Goal: Task Accomplishment & Management: Complete application form

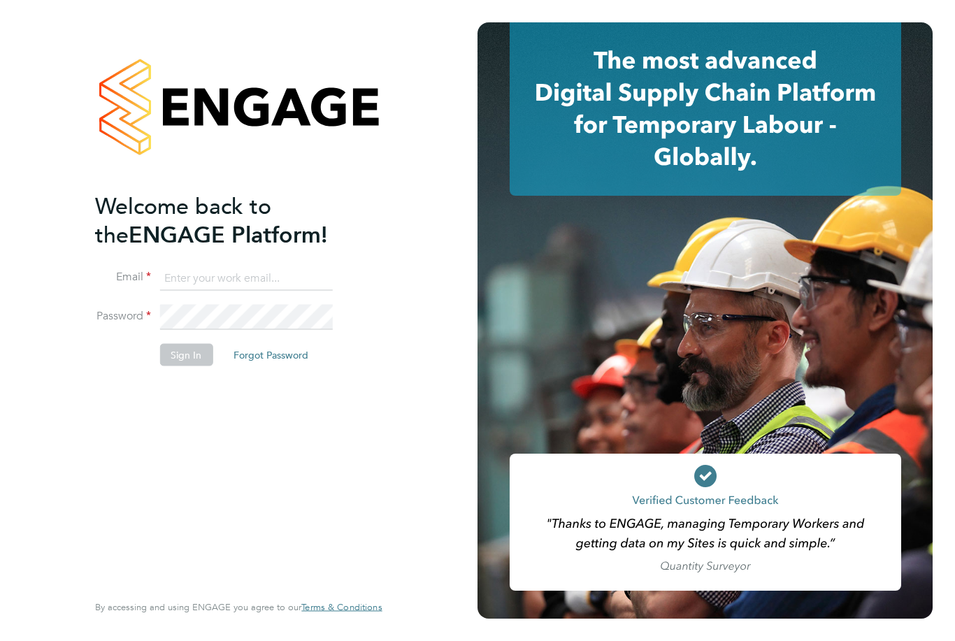
click at [197, 277] on input at bounding box center [245, 278] width 173 height 25
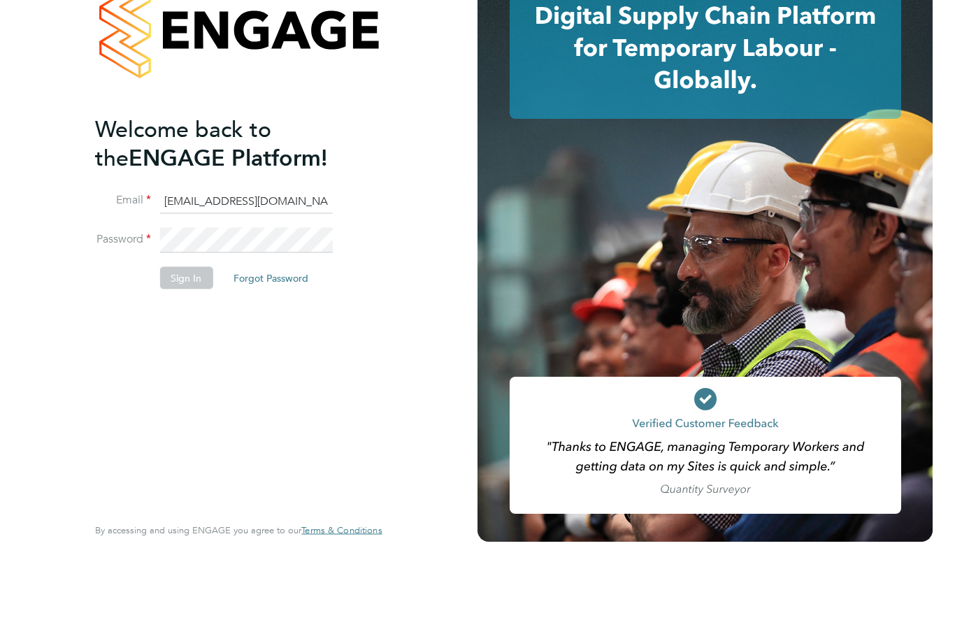
type input "[EMAIL_ADDRESS][DOMAIN_NAME]"
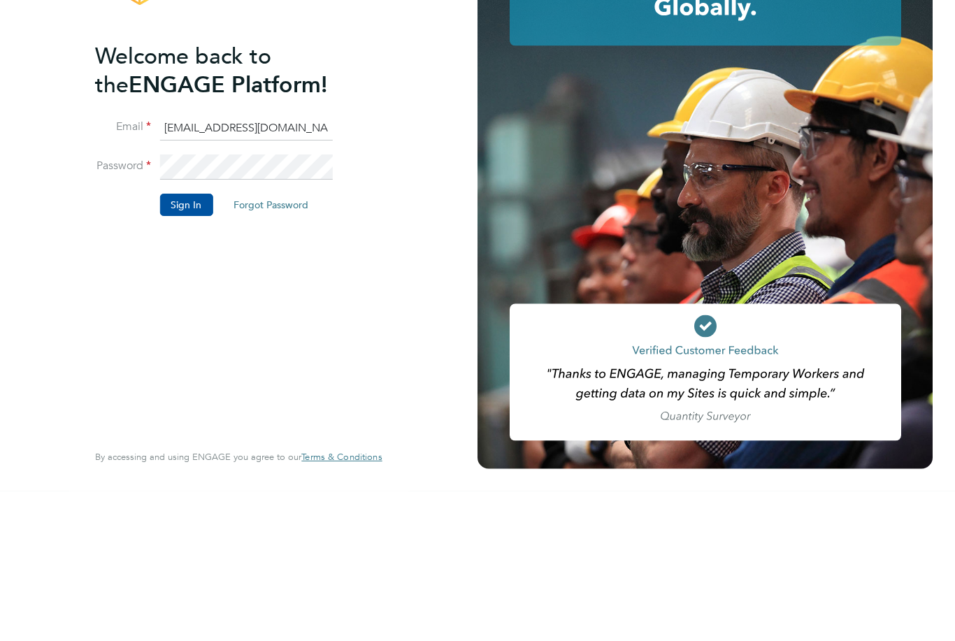
click at [189, 343] on button "Sign In" at bounding box center [185, 354] width 53 height 22
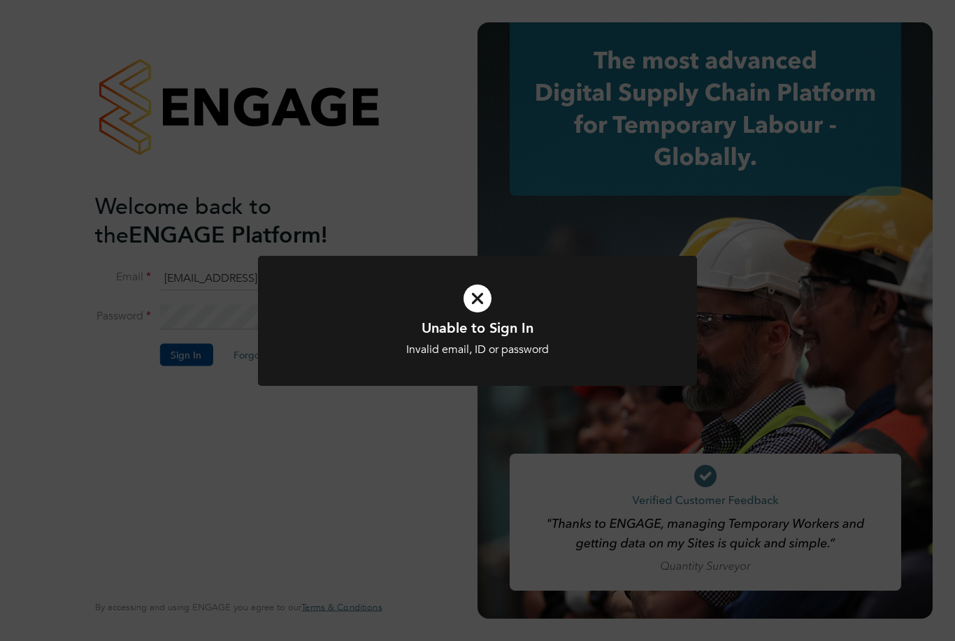
click at [484, 345] on div "Invalid email, ID or password" at bounding box center [477, 349] width 363 height 15
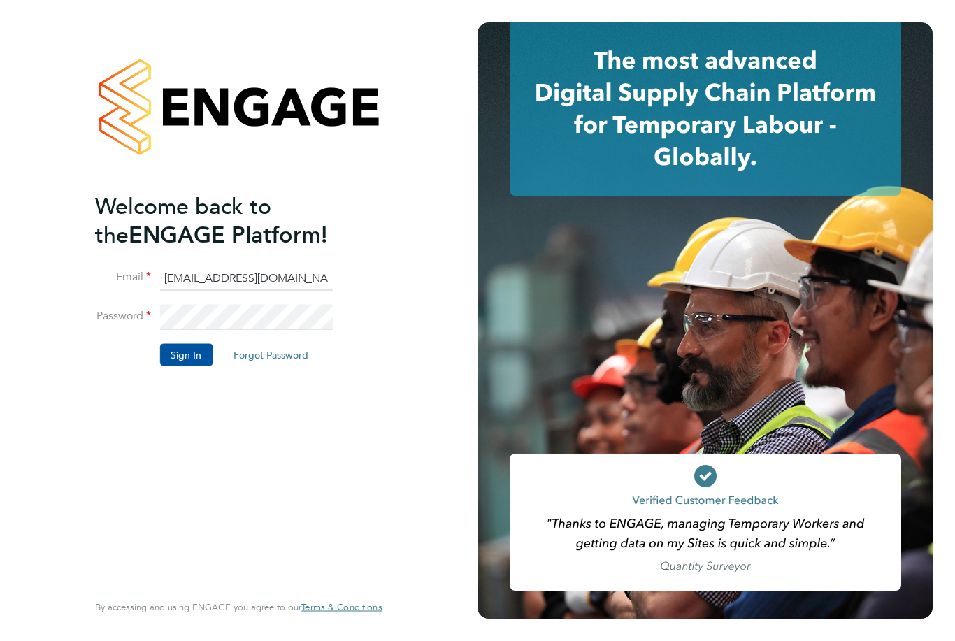
scroll to position [45, 0]
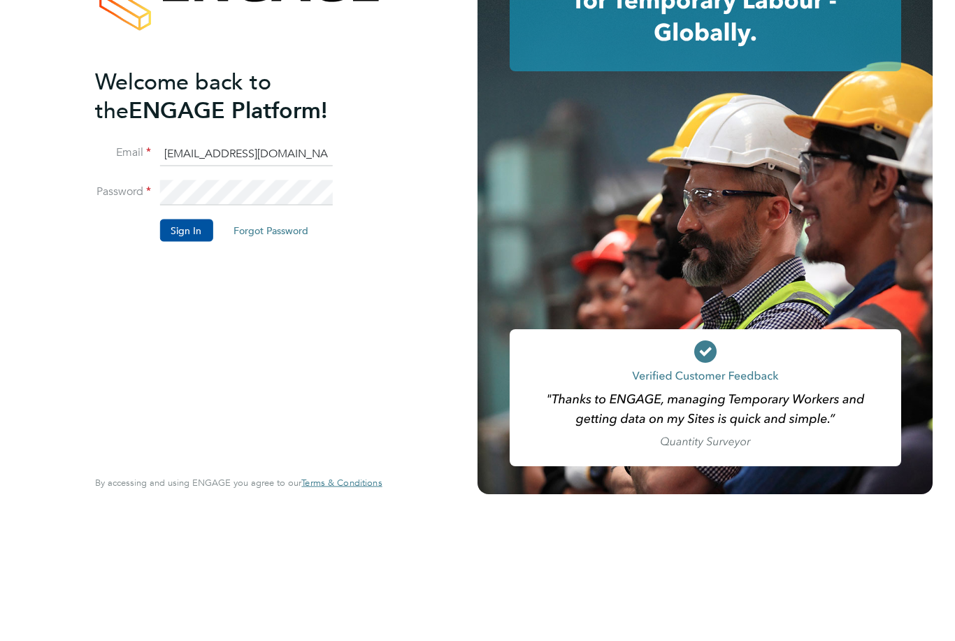
click at [191, 343] on button "Sign In" at bounding box center [185, 354] width 53 height 22
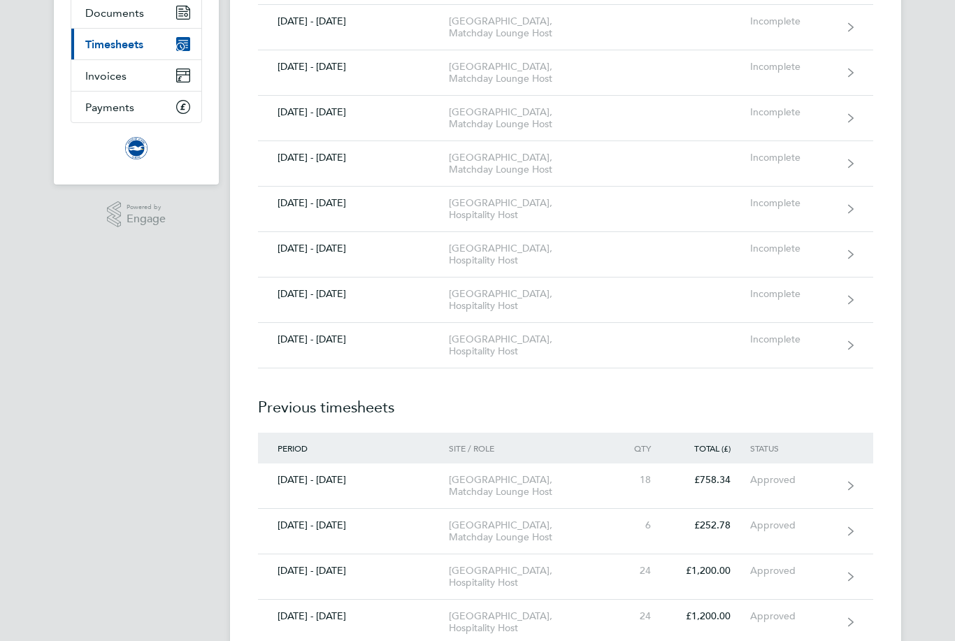
scroll to position [169, 0]
click at [849, 350] on icon at bounding box center [851, 345] width 6 height 10
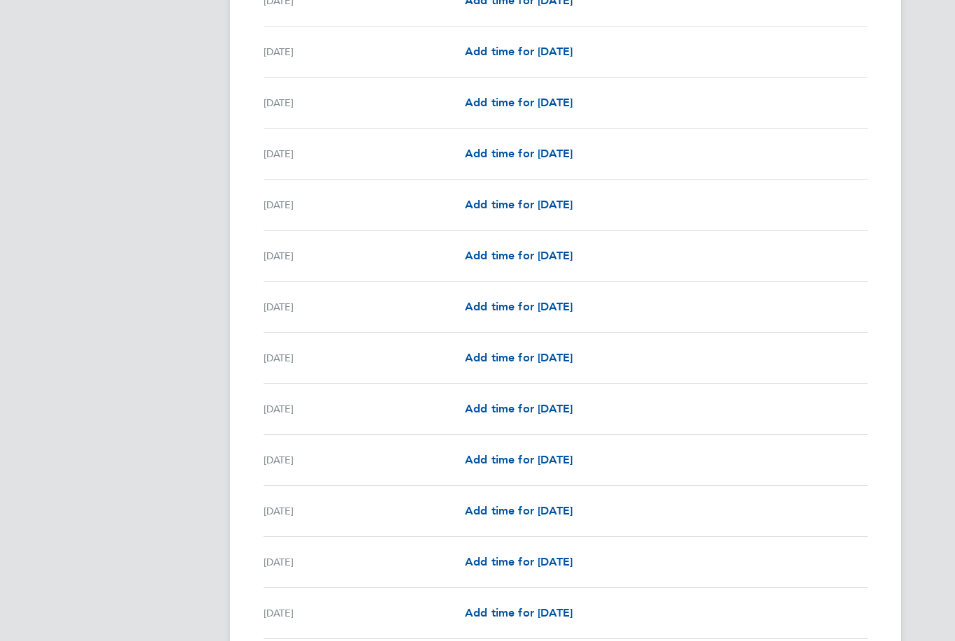
scroll to position [728, 0]
click at [293, 516] on div "Sat 20 Sep" at bounding box center [363, 510] width 201 height 17
click at [296, 509] on div "Sat 20 Sep" at bounding box center [363, 510] width 201 height 17
click at [567, 514] on span "Add time for Sat 20 Sep" at bounding box center [519, 510] width 108 height 13
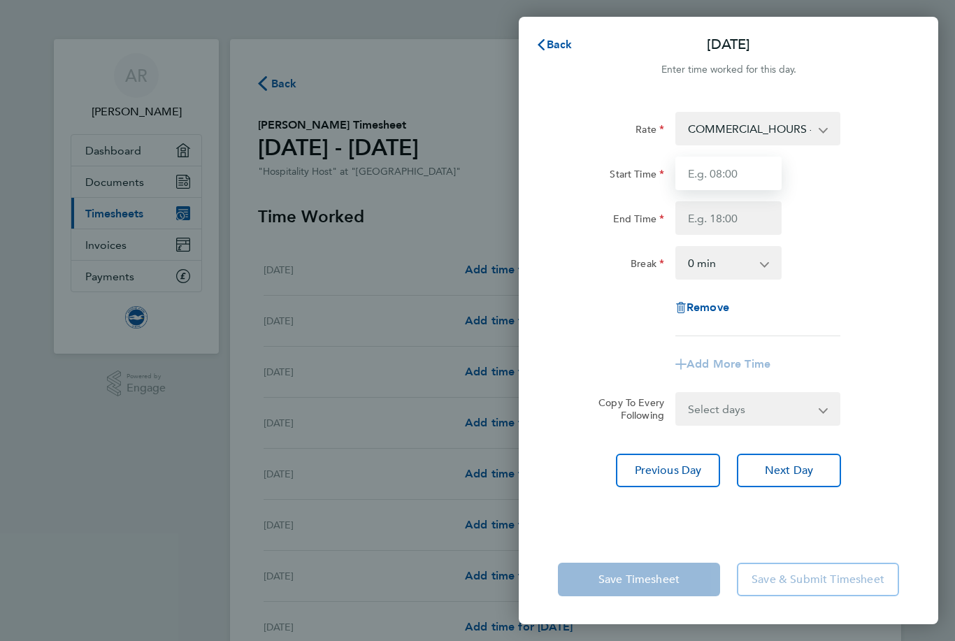
click at [711, 170] on input "Start Time" at bounding box center [728, 174] width 106 height 34
click at [709, 219] on input "End Time" at bounding box center [728, 218] width 106 height 34
type input "11:30"
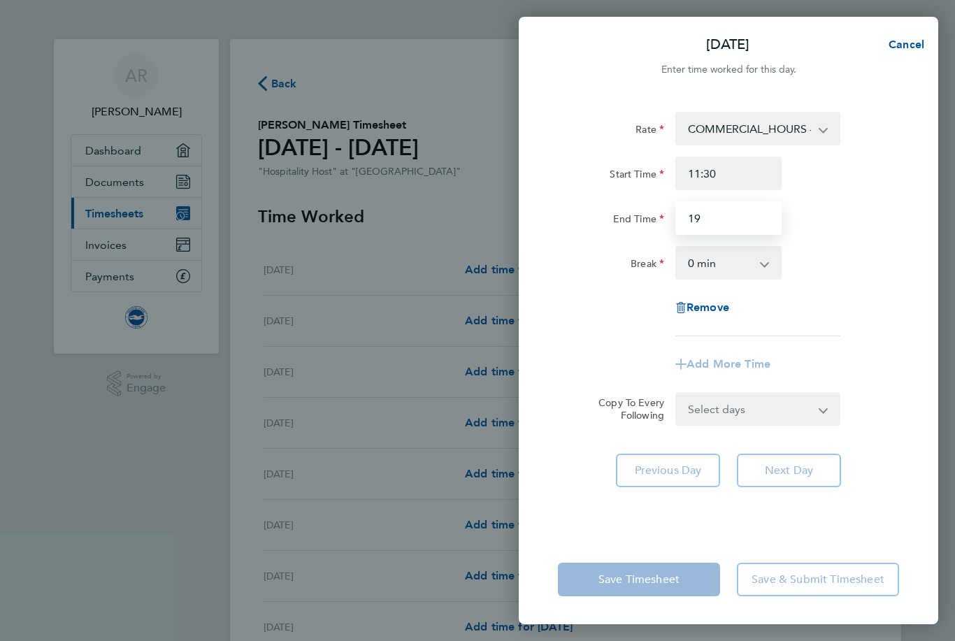
type input "1"
click at [730, 178] on input "11:30" at bounding box center [728, 174] width 106 height 34
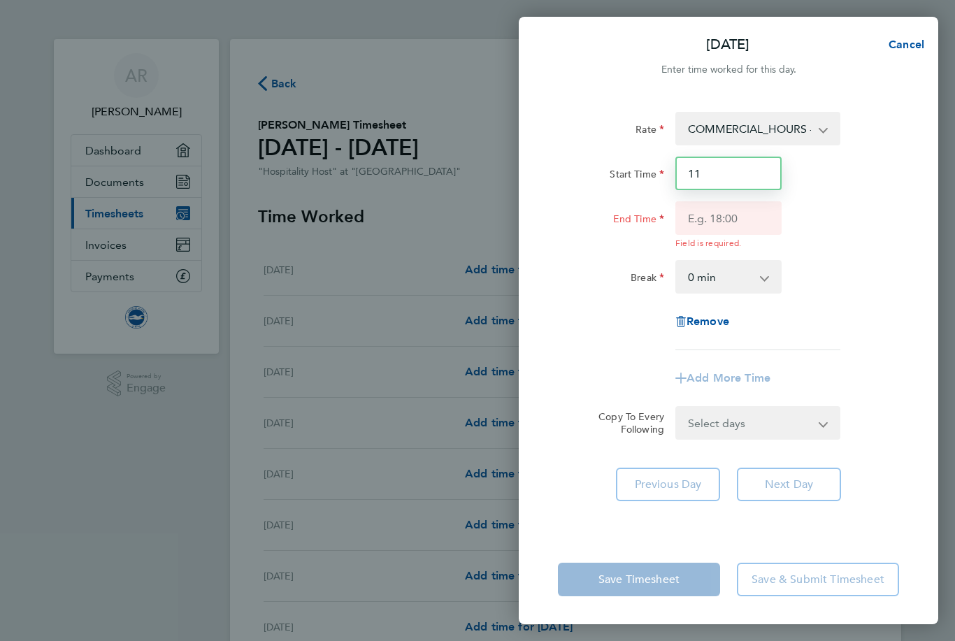
type input "1"
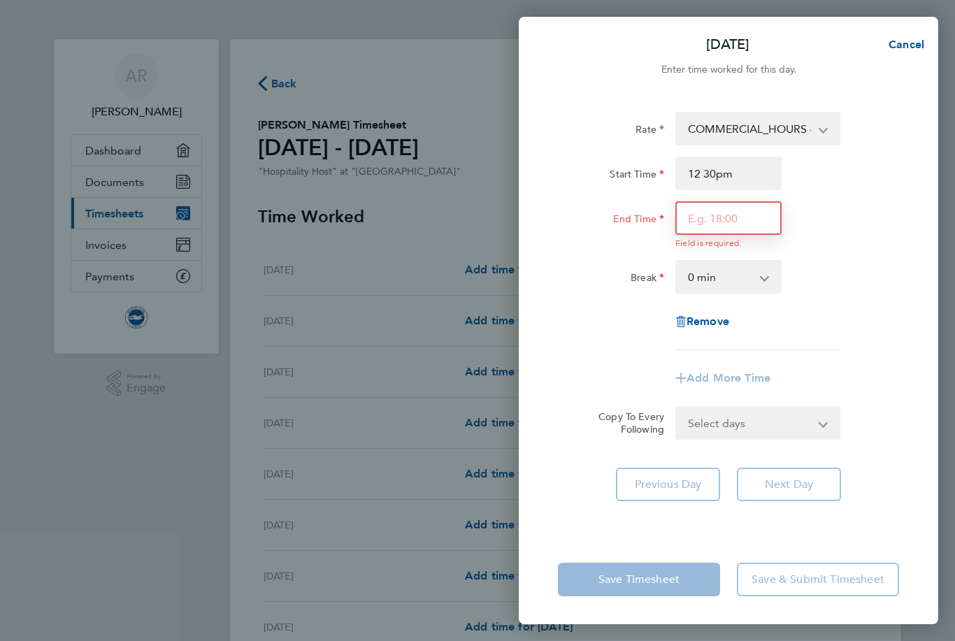
click at [715, 219] on input "End Time" at bounding box center [728, 218] width 106 height 34
type input "12:30"
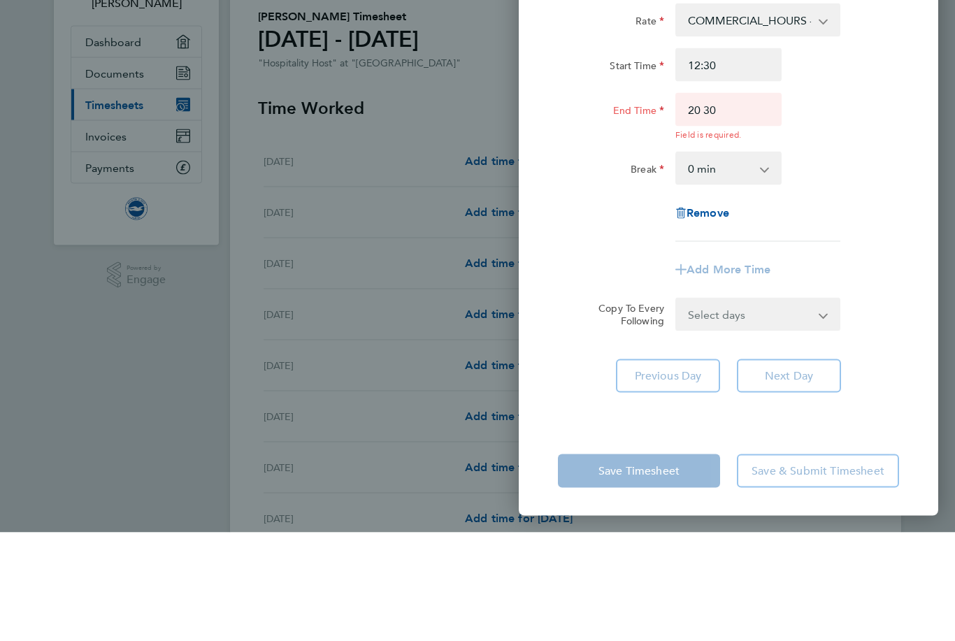
click at [760, 261] on select "0 min 15 min 30 min 45 min 60 min 75 min 90 min" at bounding box center [719, 276] width 87 height 31
type input "20:30"
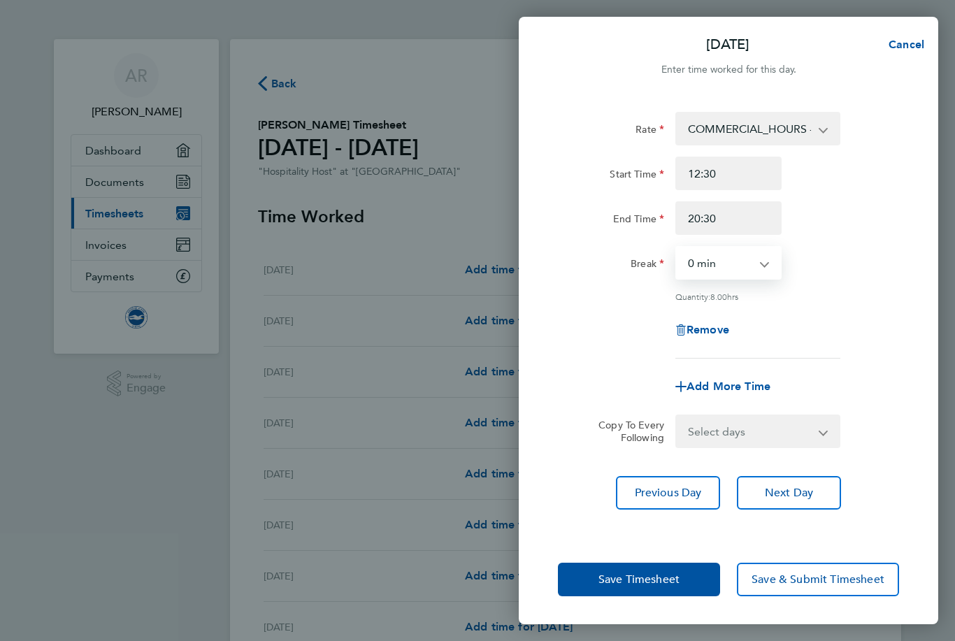
click at [656, 586] on span "Save Timesheet" at bounding box center [638, 579] width 81 height 14
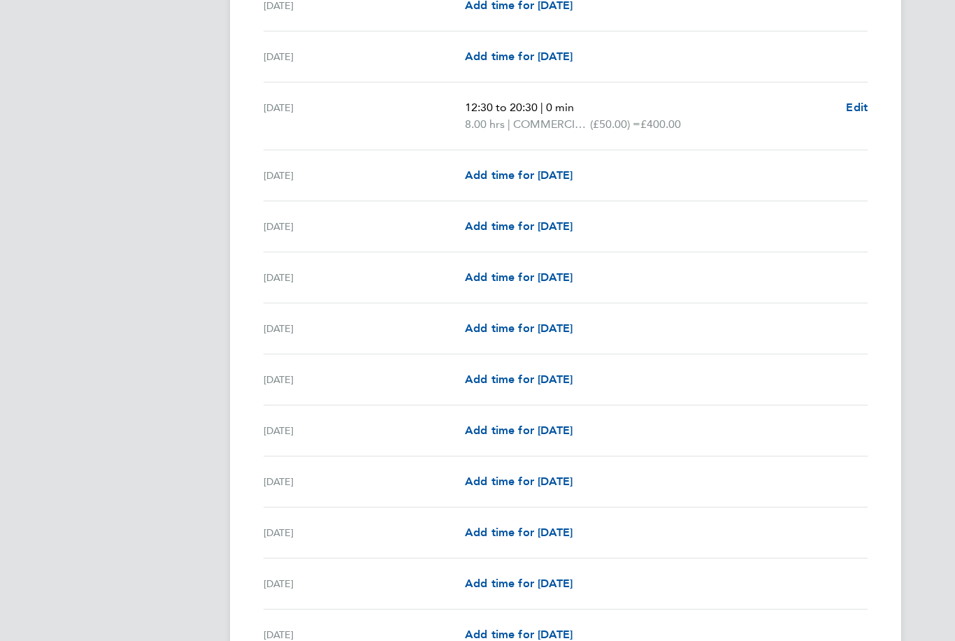
scroll to position [1386, 0]
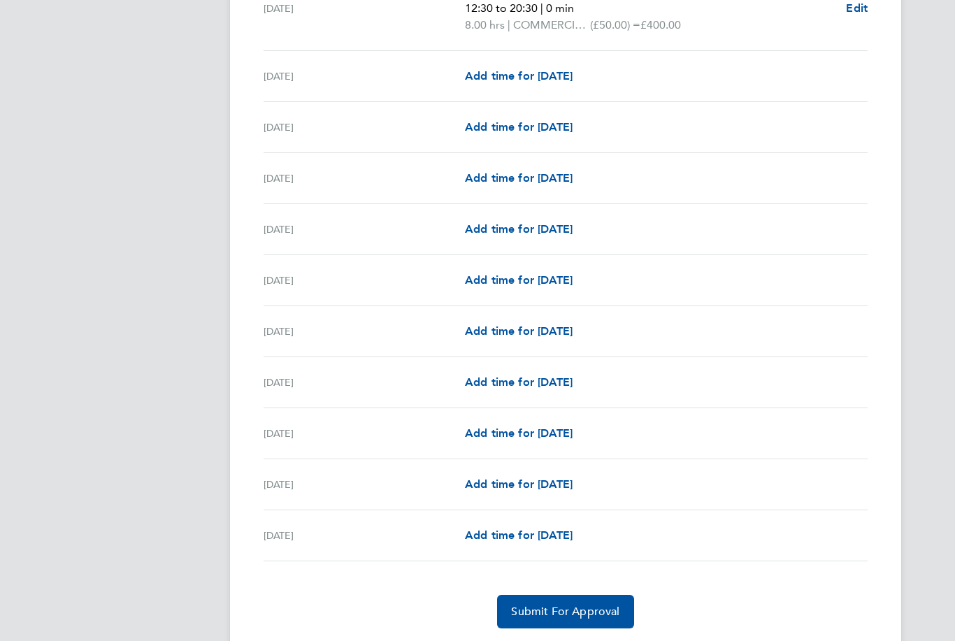
click at [572, 611] on span "Submit For Approval" at bounding box center [565, 611] width 108 height 14
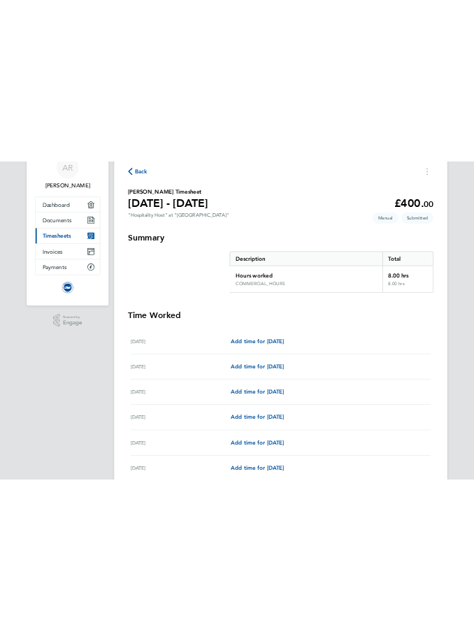
scroll to position [0, 0]
